Goal: Browse casually: Explore the website without a specific task or goal

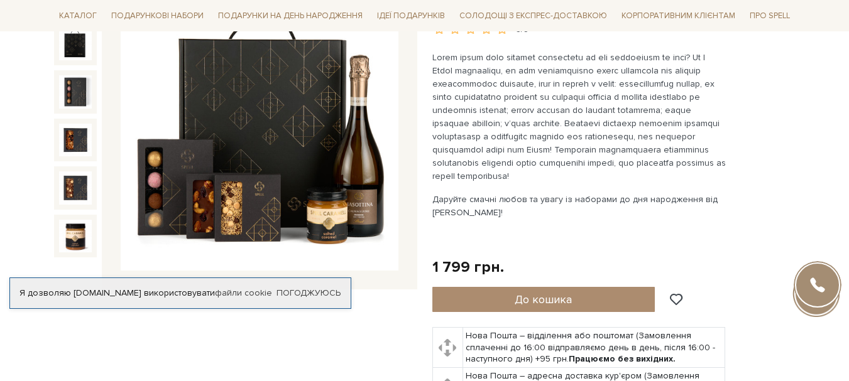
scroll to position [189, 0]
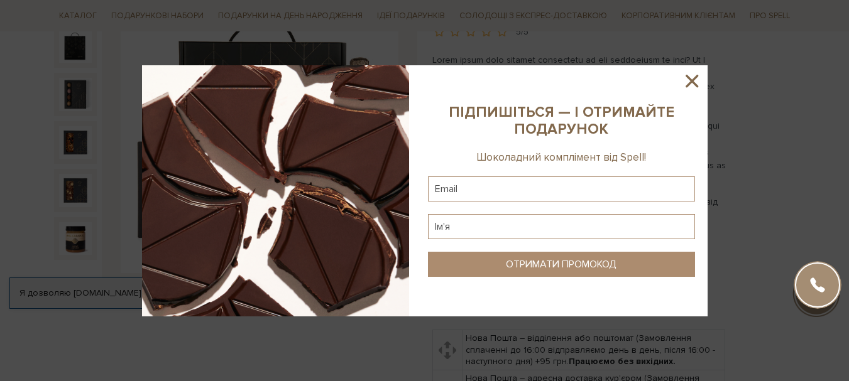
click at [691, 80] on icon at bounding box center [692, 81] width 13 height 13
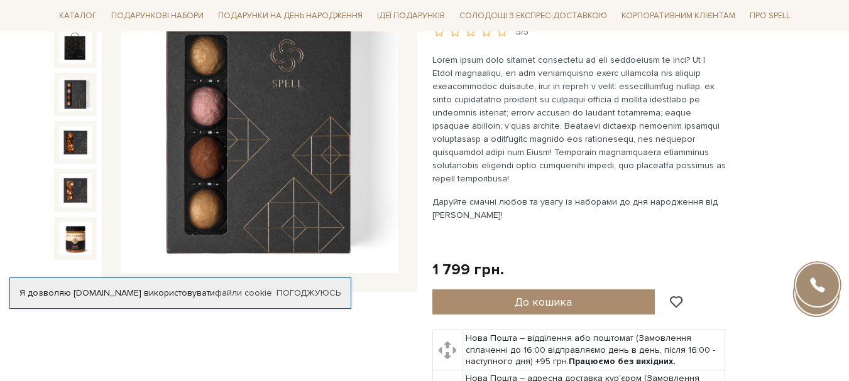
click at [72, 94] on img at bounding box center [75, 94] width 33 height 33
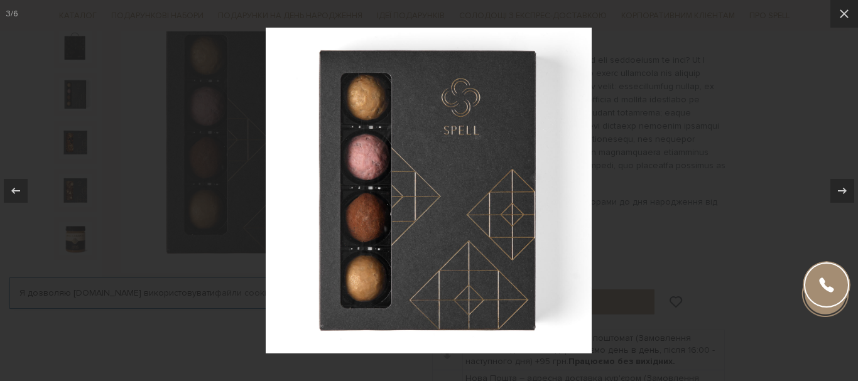
click at [72, 149] on div at bounding box center [429, 190] width 858 height 381
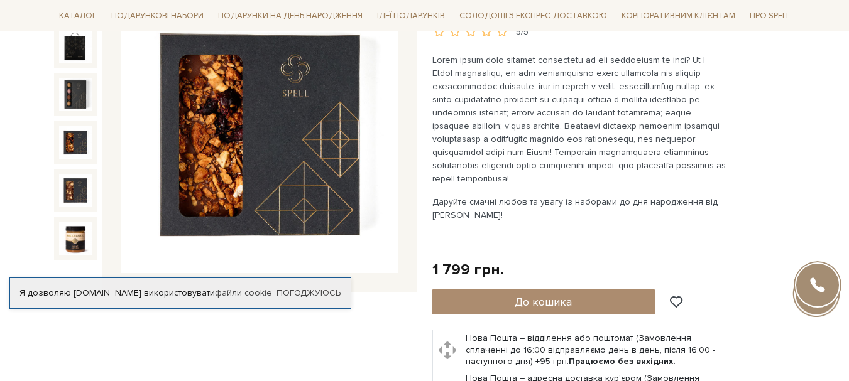
click at [77, 151] on img at bounding box center [75, 142] width 33 height 33
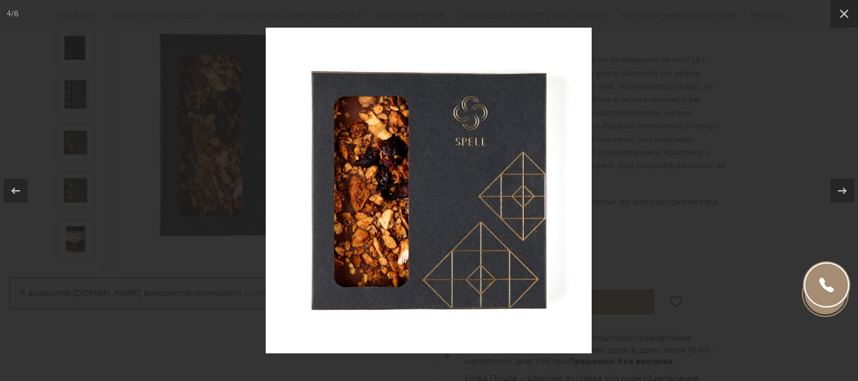
click at [77, 192] on div at bounding box center [429, 190] width 858 height 381
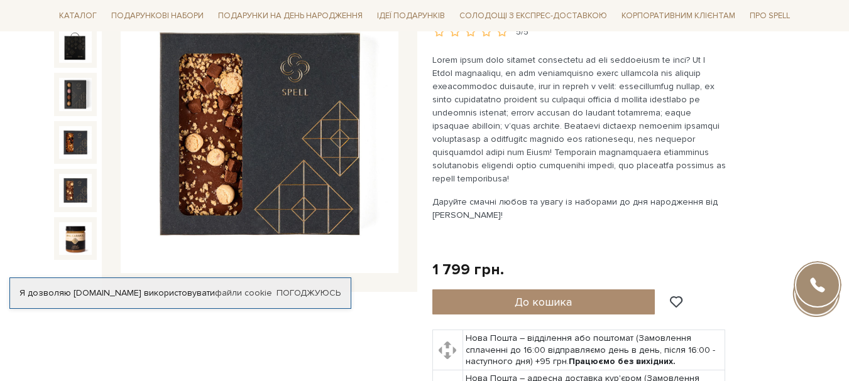
click at [76, 190] on img at bounding box center [75, 190] width 33 height 33
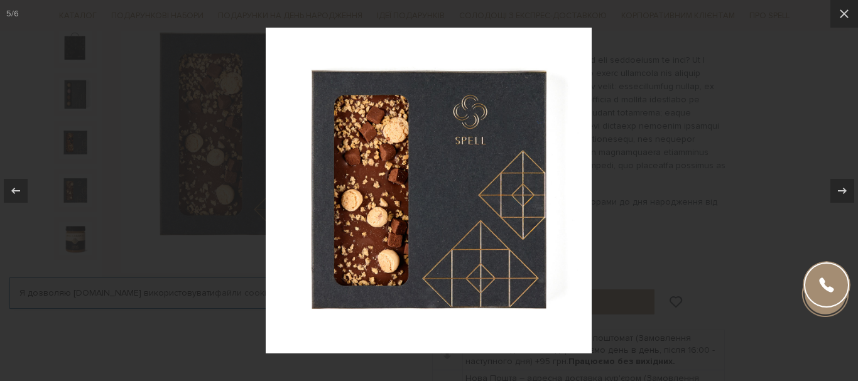
click at [75, 190] on div at bounding box center [429, 190] width 858 height 381
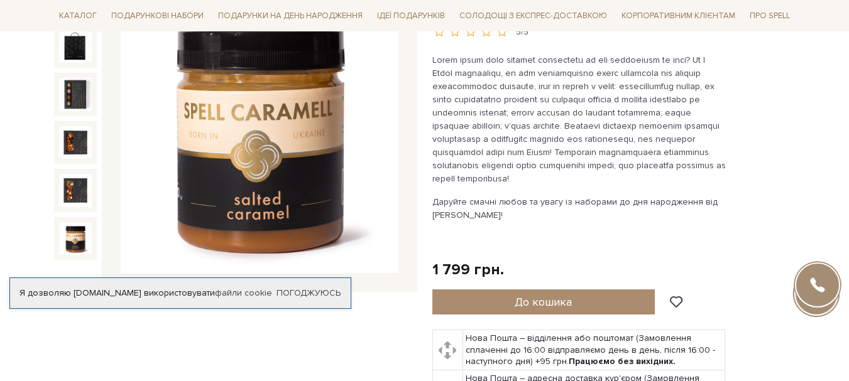
click at [74, 234] on img at bounding box center [75, 238] width 33 height 33
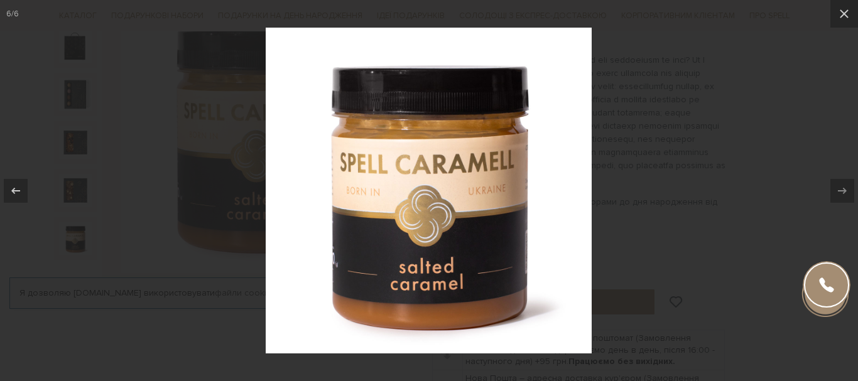
click at [75, 232] on div at bounding box center [429, 190] width 858 height 381
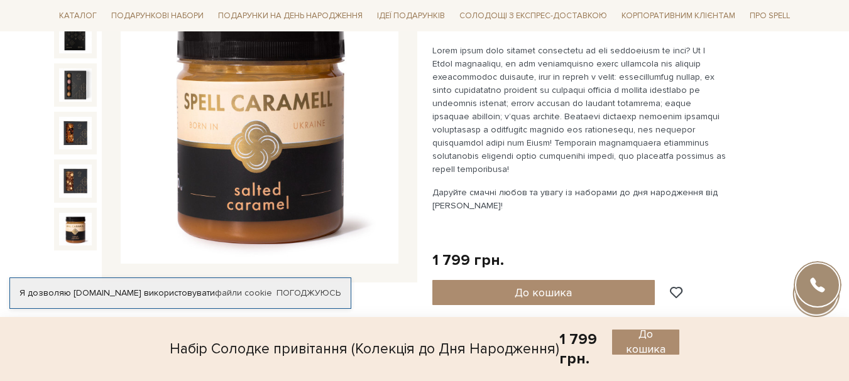
scroll to position [189, 0]
